Goal: Participate in discussion: Engage in conversation with other users on a specific topic

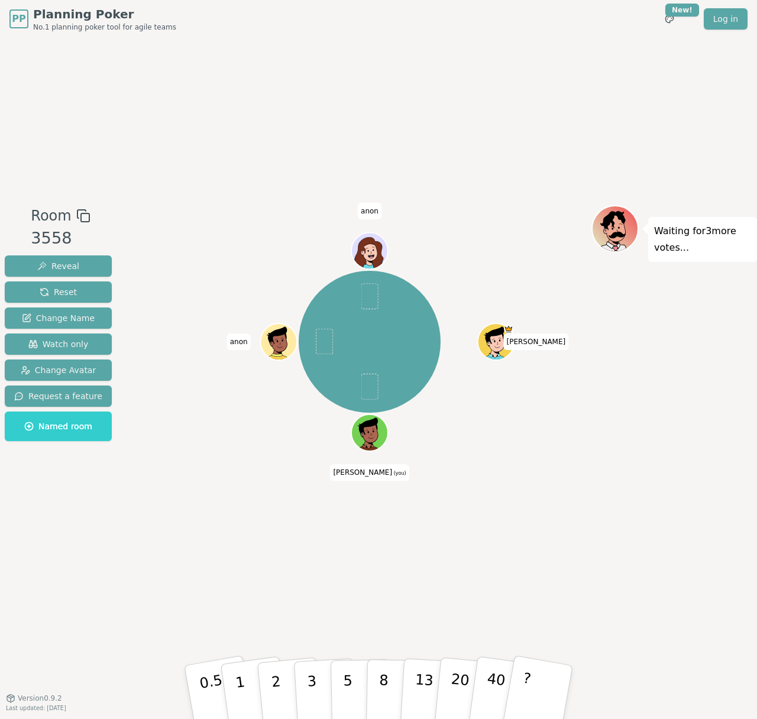
click at [292, 474] on div "[PERSON_NAME] (you) [PERSON_NAME]" at bounding box center [370, 367] width 444 height 325
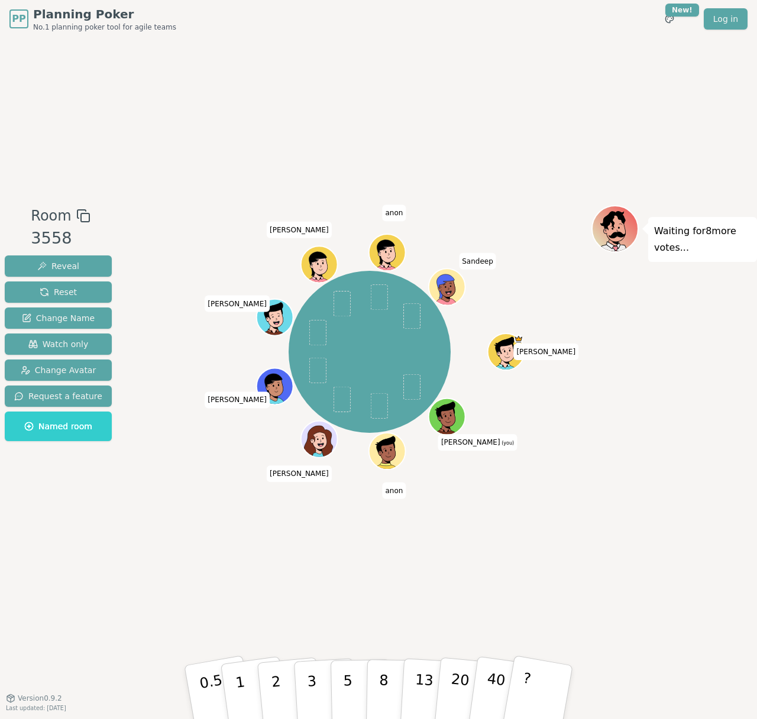
click at [224, 535] on div "Room 3558 Reveal Reset Change Name Watch only Change Avatar Request a feature N…" at bounding box center [378, 368] width 757 height 660
click at [576, 542] on div "Room 3558 Reveal Reset Change Name Watch only Change Avatar Request a feature N…" at bounding box center [378, 368] width 757 height 660
click at [686, 591] on div "Room 3558 Reveal Reset Change Name Watch only Change Avatar Request a feature N…" at bounding box center [378, 368] width 757 height 660
click at [697, 602] on div "Room 3558 Reveal Reset Change Name Watch only Change Avatar Request a feature N…" at bounding box center [378, 368] width 757 height 660
click at [700, 612] on div "Room 3558 Reveal Reset Change Name Watch only Change Avatar Request a feature N…" at bounding box center [378, 368] width 757 height 660
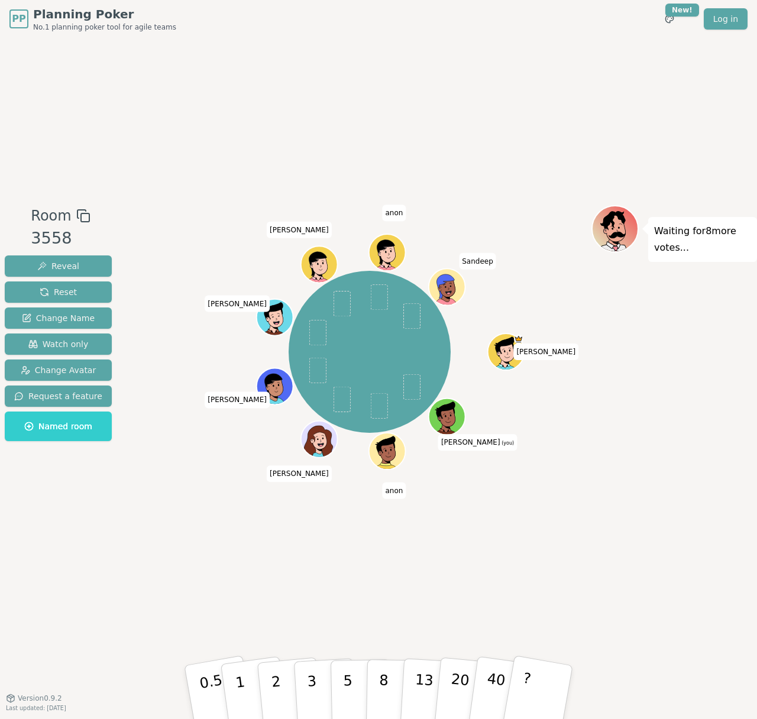
click at [711, 628] on div "Room 3558 Reveal Reset Change Name Watch only Change Avatar Request a feature N…" at bounding box center [378, 368] width 757 height 660
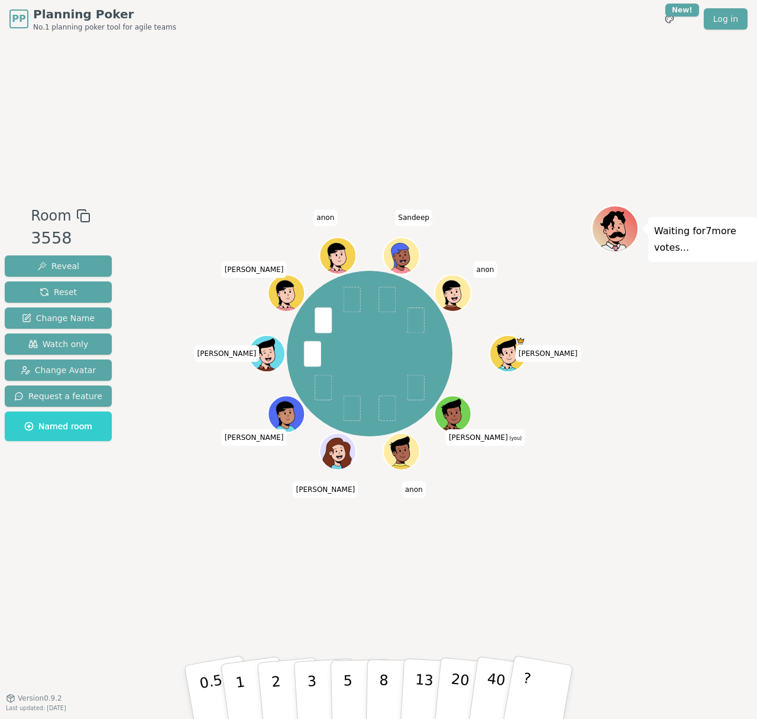
drag, startPoint x: 521, startPoint y: 539, endPoint x: 512, endPoint y: 544, distance: 9.8
click at [519, 541] on div "Room 3558 Reveal Reset Change Name Watch only Change Avatar Request a feature N…" at bounding box center [378, 368] width 757 height 660
click at [306, 678] on button "3" at bounding box center [325, 693] width 64 height 92
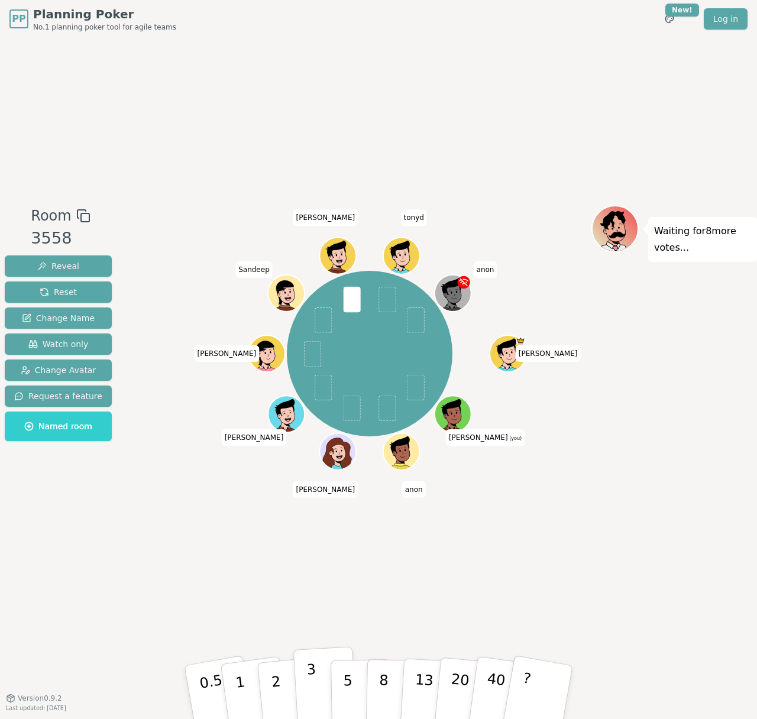
click at [318, 674] on button "3" at bounding box center [325, 693] width 64 height 92
click at [521, 564] on div "Room 3558 Reveal Reset Change Name Watch only Change Avatar Request a feature N…" at bounding box center [378, 368] width 757 height 660
click at [650, 567] on div "Room 3558 Reveal Reset Change Name Watch only Change Avatar Request a feature N…" at bounding box center [378, 368] width 757 height 660
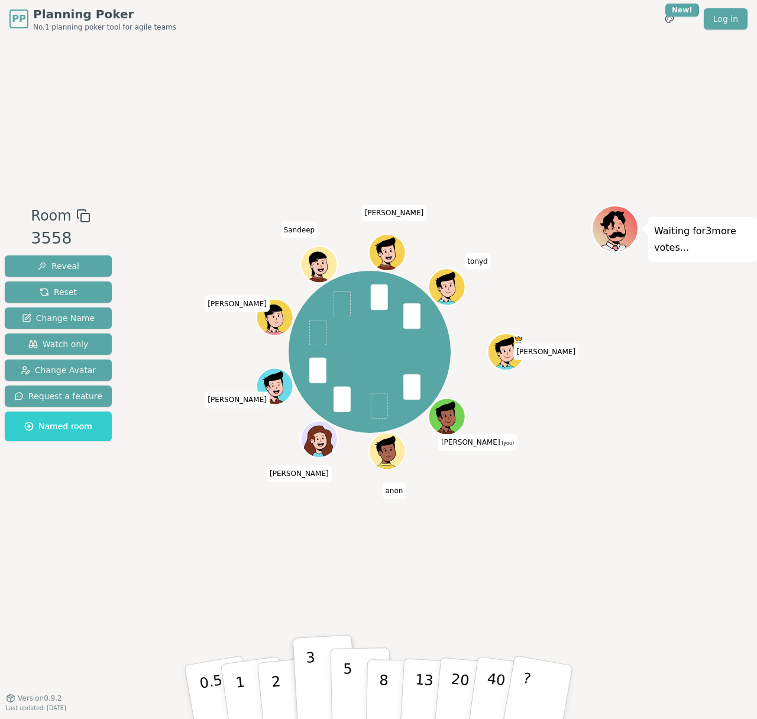
click at [342, 683] on button "5" at bounding box center [361, 693] width 61 height 90
click at [272, 575] on div "Room 3558 Reveal Reset Change Name Watch only Change Avatar Request a feature N…" at bounding box center [378, 368] width 757 height 660
click at [642, 542] on div "Room 3558 Reveal Reset Change Name Watch only Change Avatar Request a feature N…" at bounding box center [378, 368] width 757 height 660
